Goal: Task Accomplishment & Management: Manage account settings

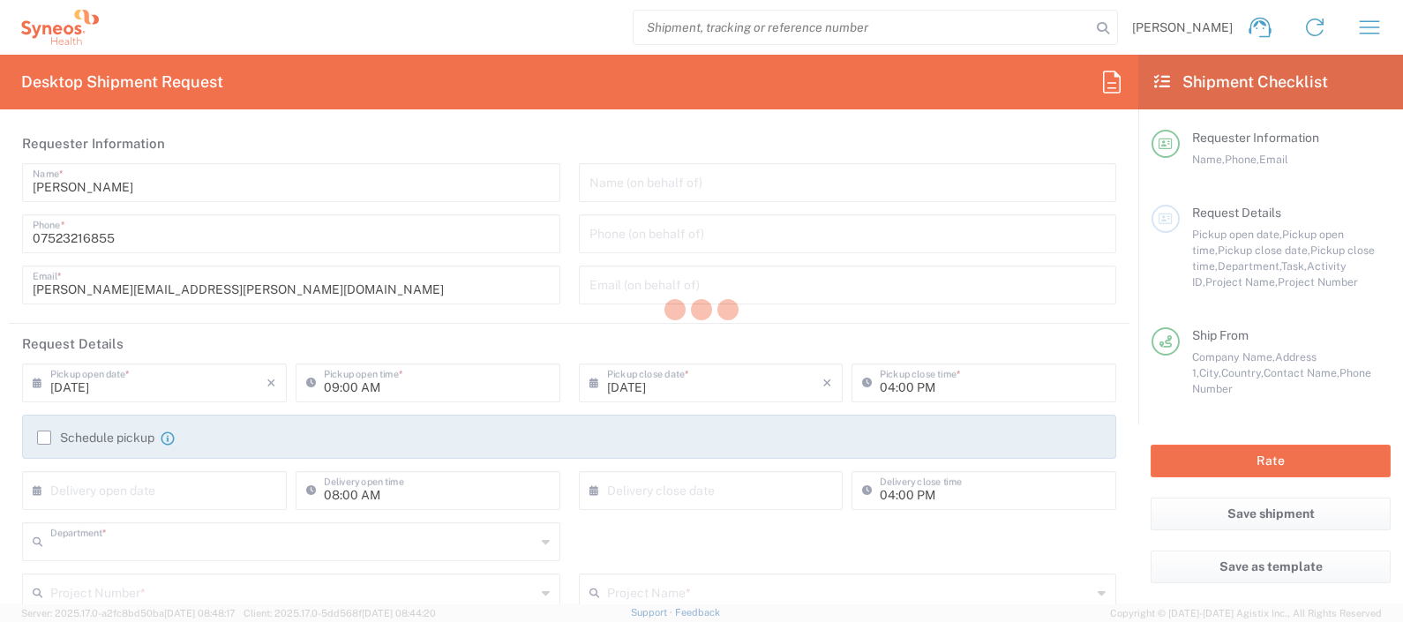
type input "8350"
type input "[GEOGRAPHIC_DATA]"
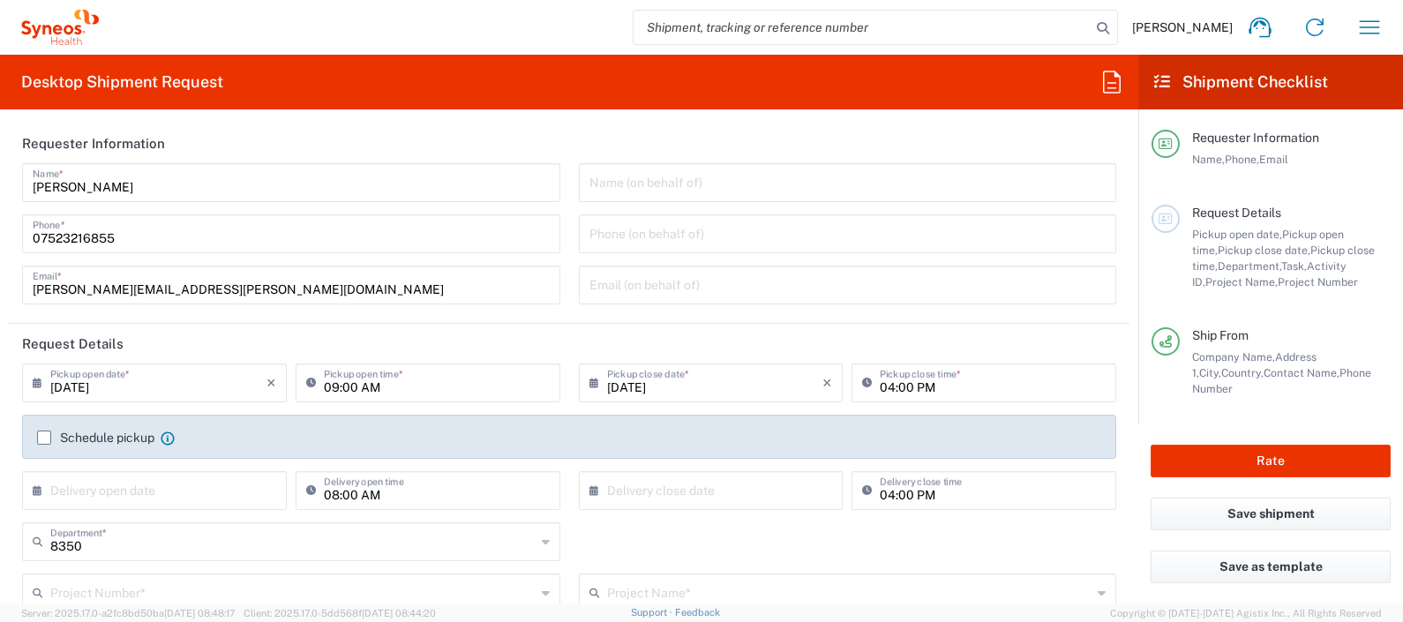
type input "Syneos Health UK Limited"
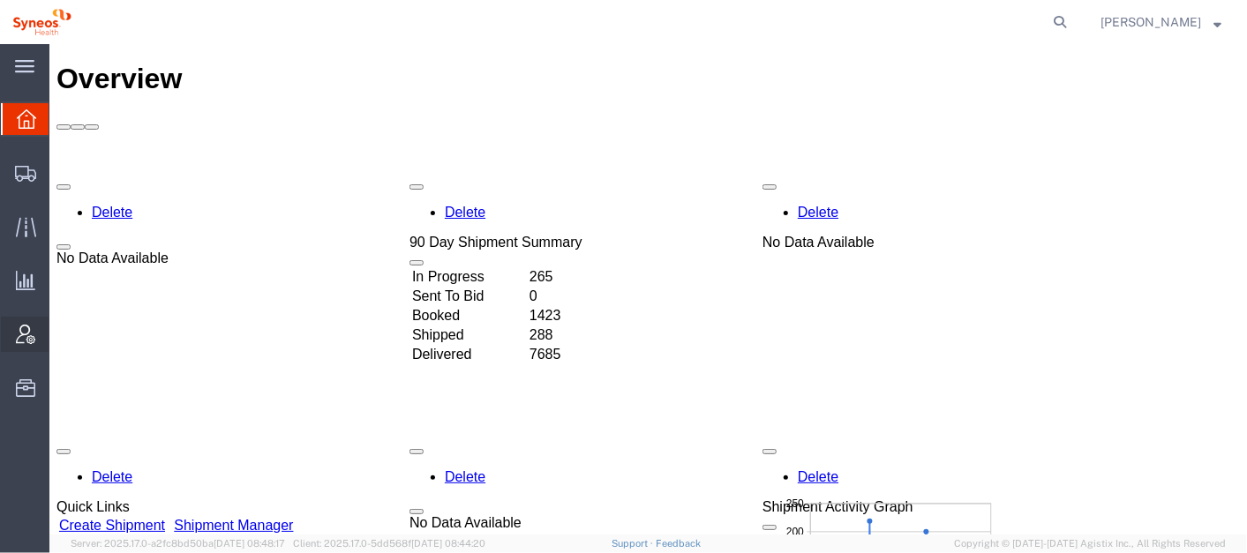
click at [61, 333] on span "Account Admin" at bounding box center [55, 334] width 12 height 35
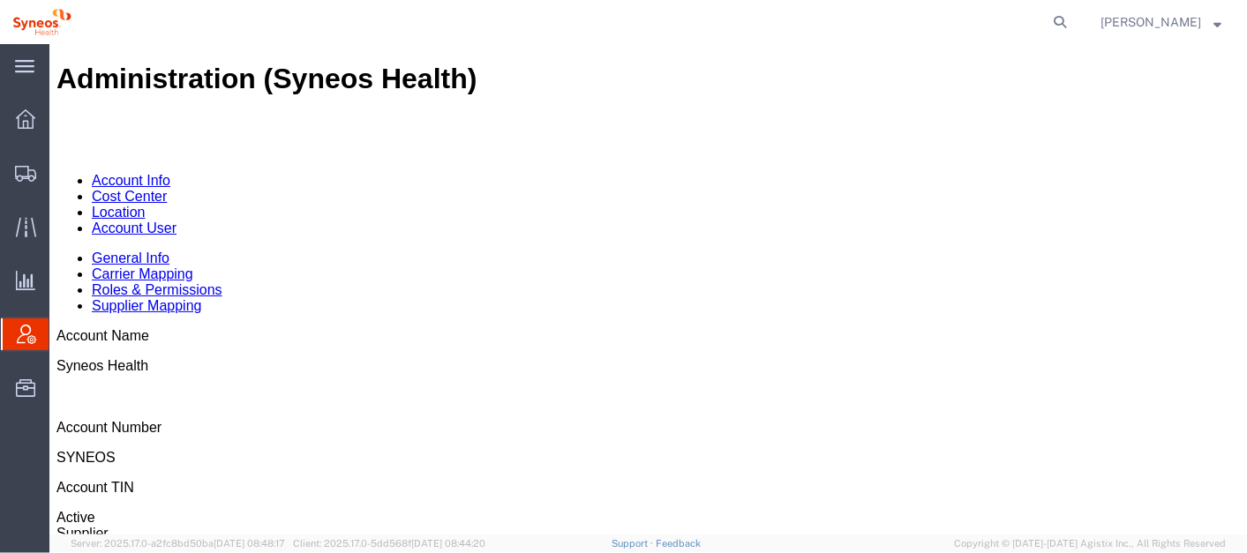
click at [176, 220] on link "Account User" at bounding box center [133, 227] width 85 height 15
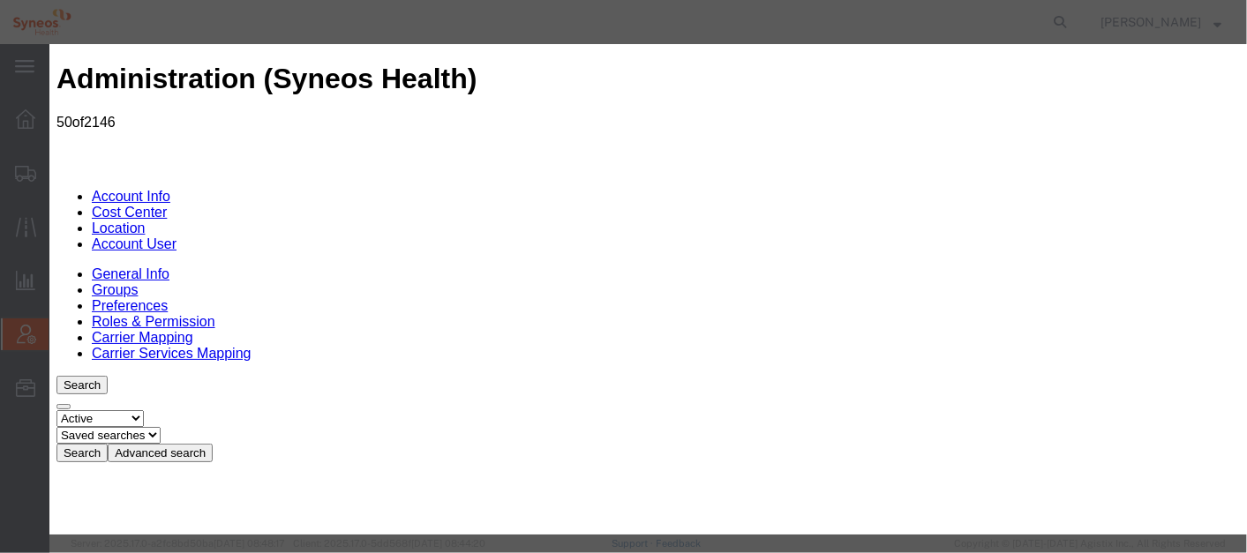
select select "DEPARTMENT"
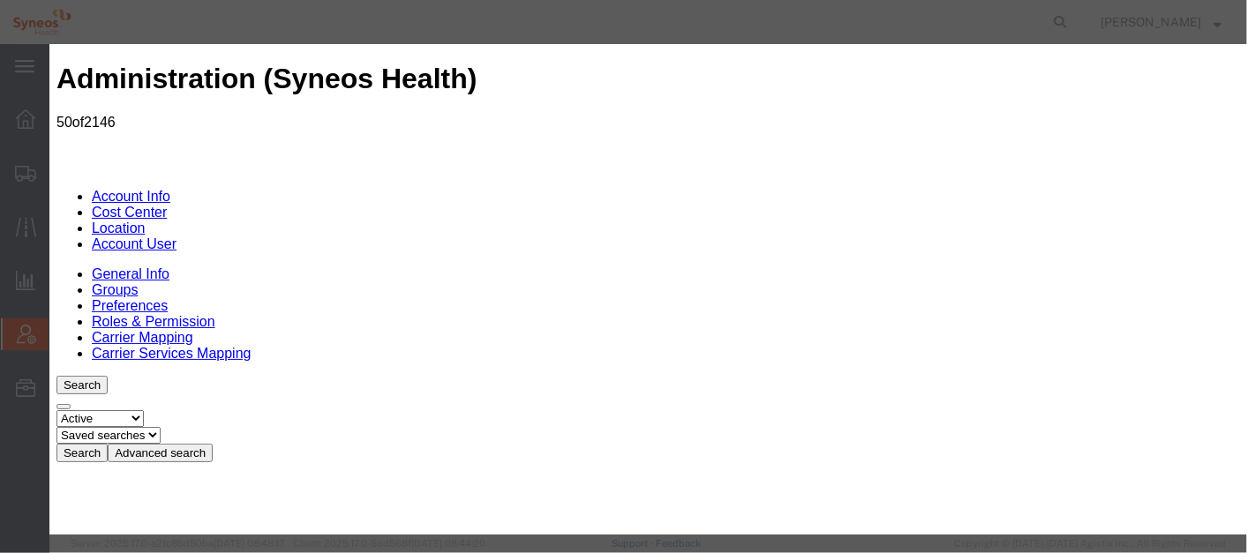
type input "Syneos Health Learning Solutio"
select select "{"locationId":"68811","street1":"1030 Sync Street","street2":"","oneLineAddress…"
type input "1030 Sync Street"
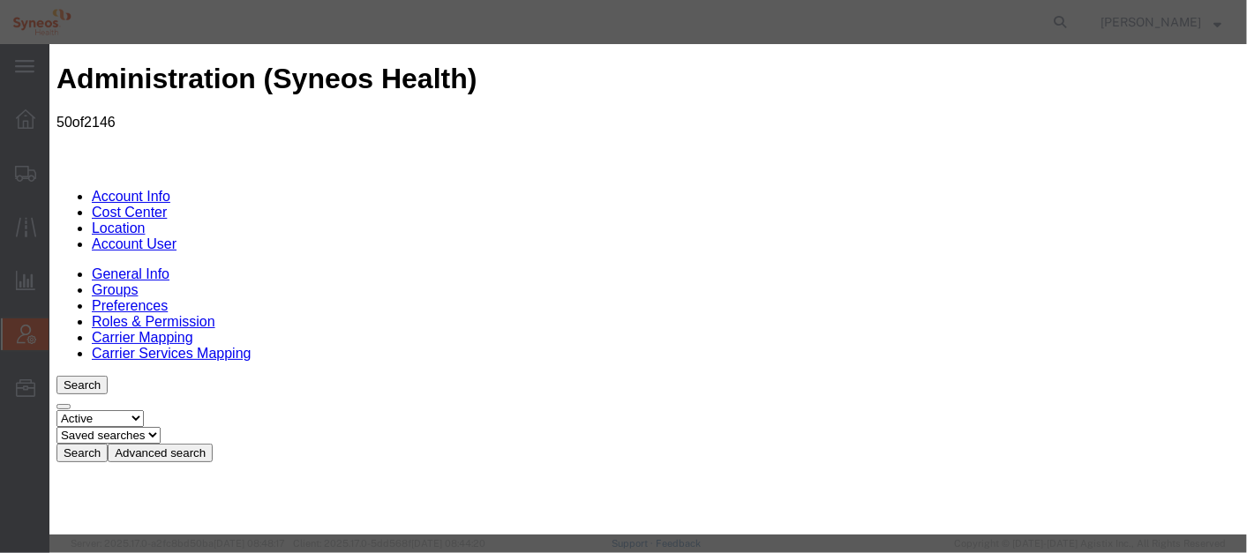
type input "Morrisville"
select select "NC"
type input "27560"
